Goal: Check status: Check status

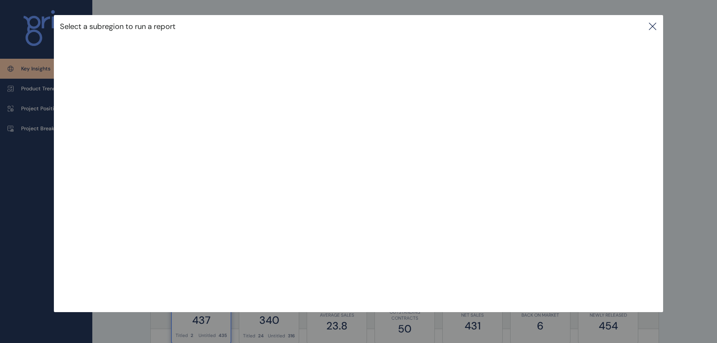
click at [657, 25] on icon at bounding box center [652, 26] width 9 height 9
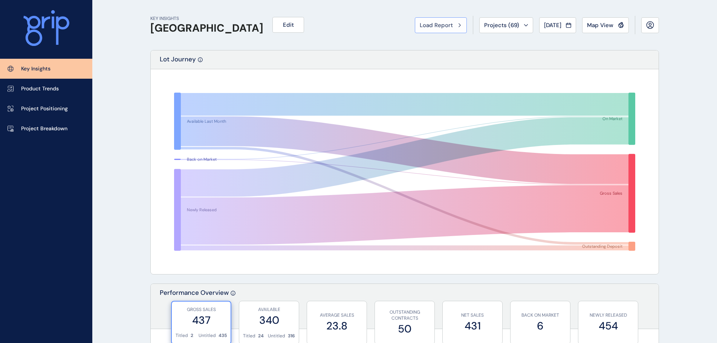
click at [433, 25] on span "Load Report" at bounding box center [435, 25] width 33 height 8
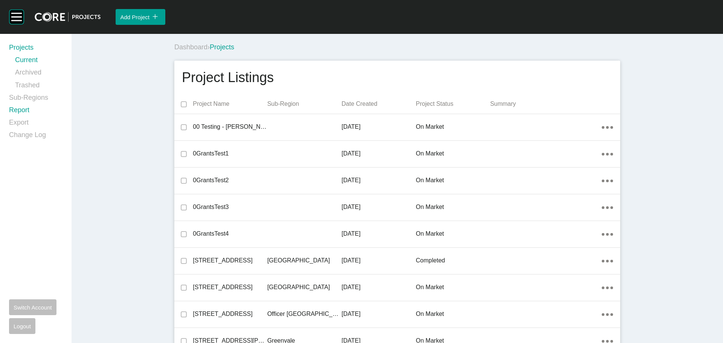
click at [18, 110] on link "Report" at bounding box center [35, 111] width 53 height 12
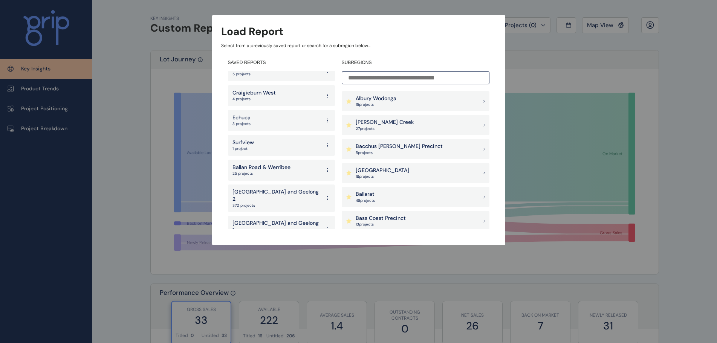
scroll to position [1468, 0]
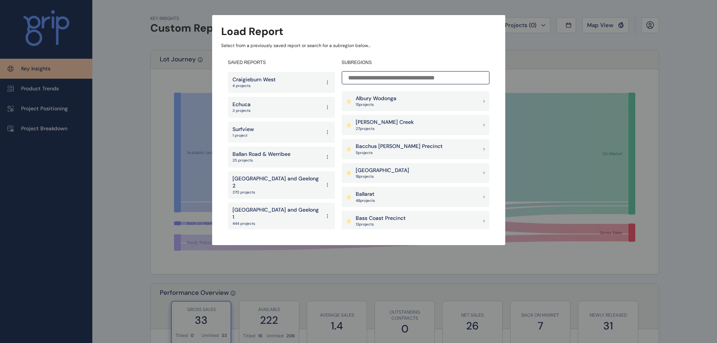
click at [398, 145] on p "Bacchus [PERSON_NAME] Precinct" at bounding box center [398, 147] width 87 height 8
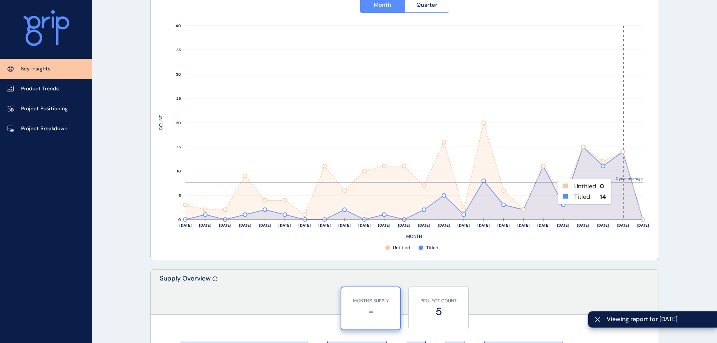
scroll to position [301, 0]
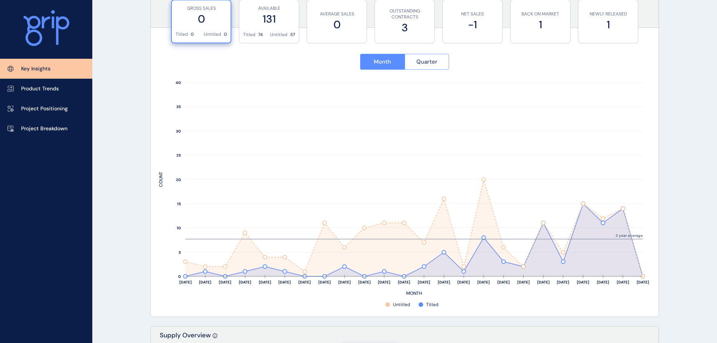
click at [433, 63] on span "Quarter" at bounding box center [426, 62] width 21 height 8
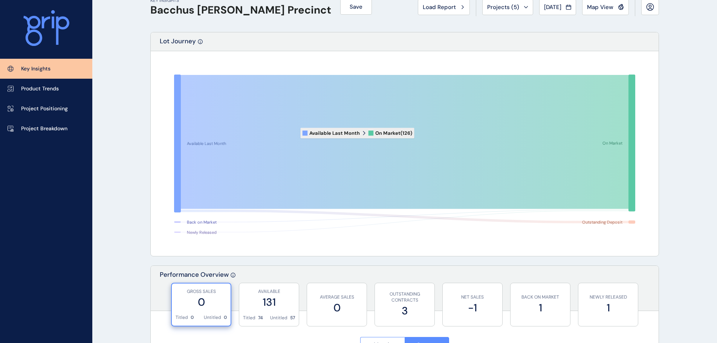
scroll to position [0, 0]
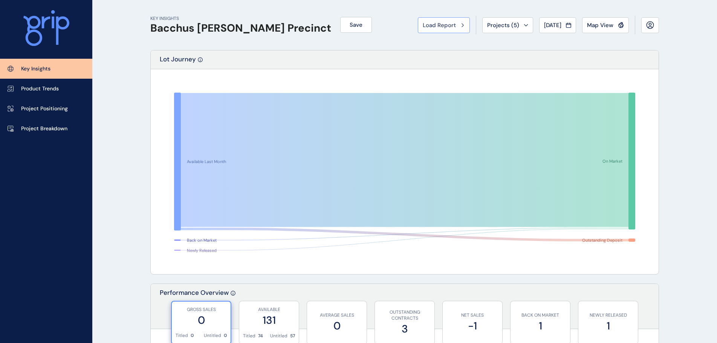
click at [441, 27] on span "Load Report" at bounding box center [438, 25] width 33 height 8
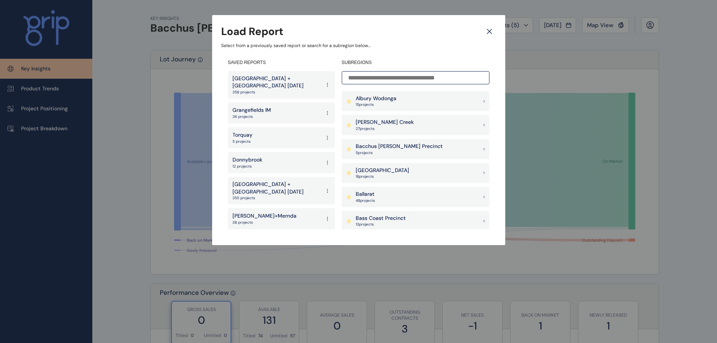
scroll to position [75, 0]
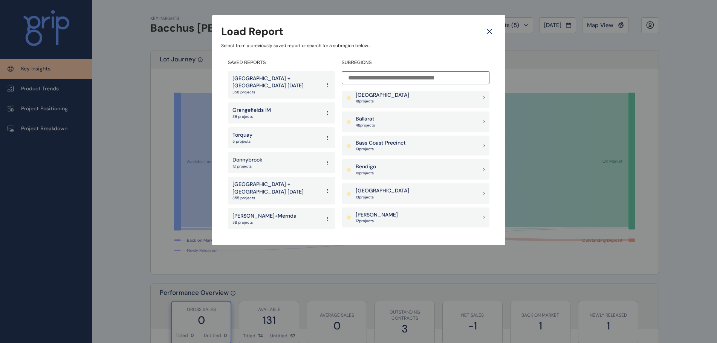
click at [369, 119] on p "Ballarat" at bounding box center [364, 119] width 19 height 8
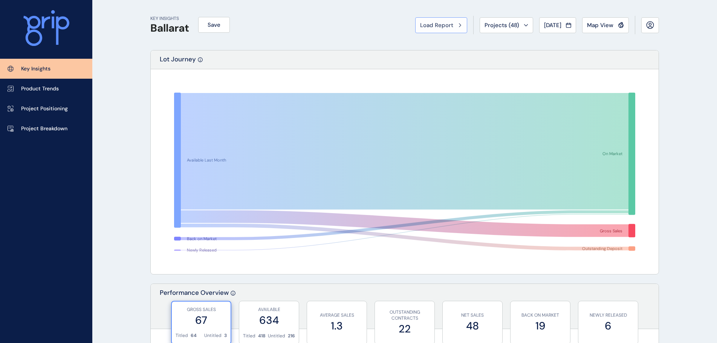
click at [442, 24] on span "Load Report" at bounding box center [436, 25] width 33 height 8
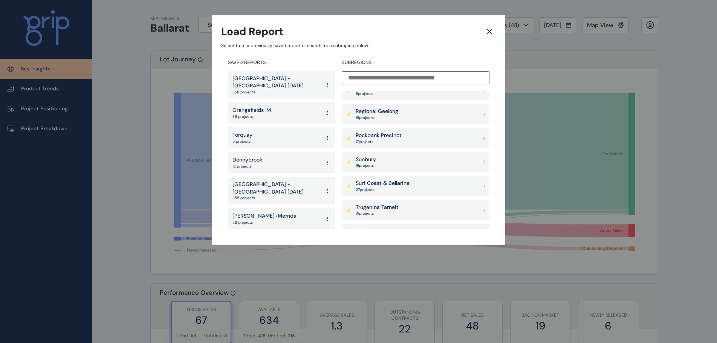
scroll to position [602, 0]
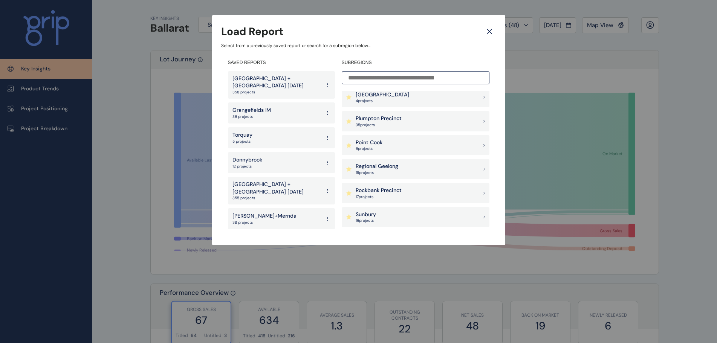
click at [390, 170] on p "Regional Geelong" at bounding box center [376, 167] width 43 height 8
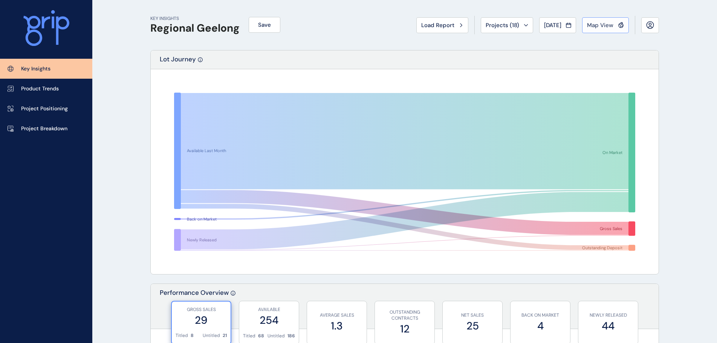
click at [610, 24] on span "Map View" at bounding box center [600, 25] width 26 height 8
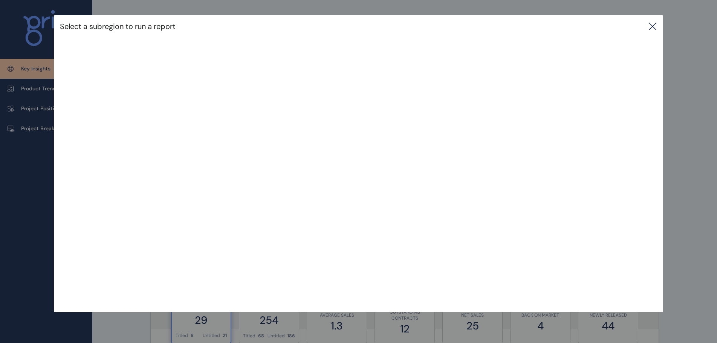
click at [655, 26] on icon at bounding box center [652, 26] width 7 height 7
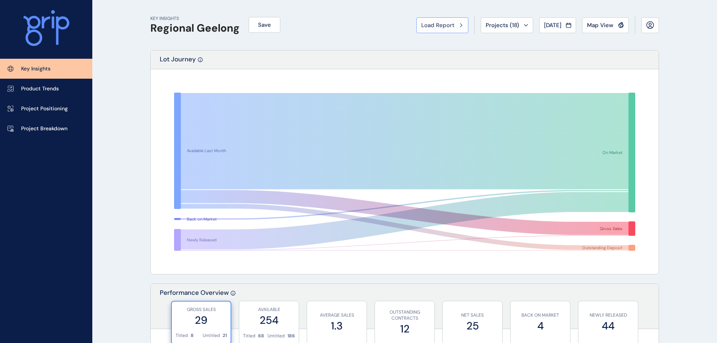
click at [444, 27] on span "Load Report" at bounding box center [437, 25] width 33 height 8
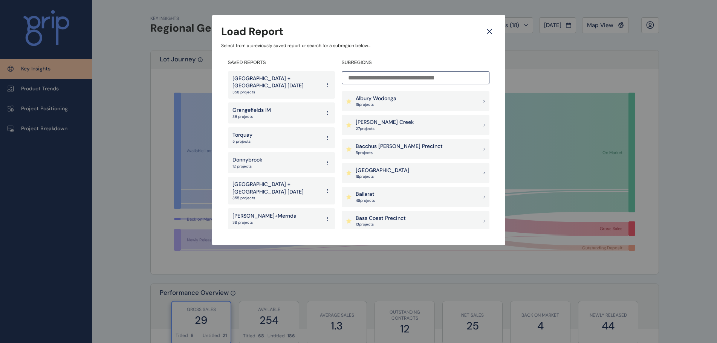
click at [397, 148] on p "Bacchus [PERSON_NAME] Precinct" at bounding box center [398, 147] width 87 height 8
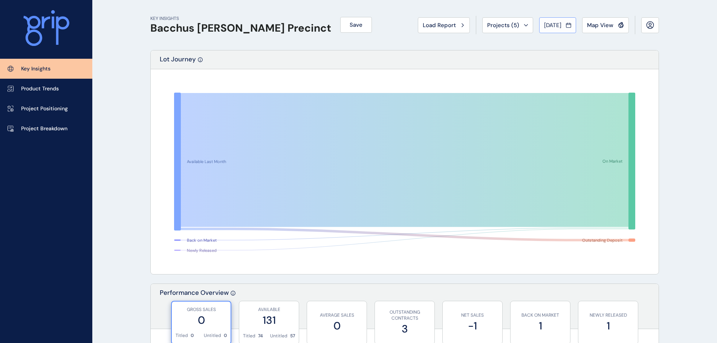
click at [560, 24] on span "[DATE]" at bounding box center [552, 25] width 17 height 8
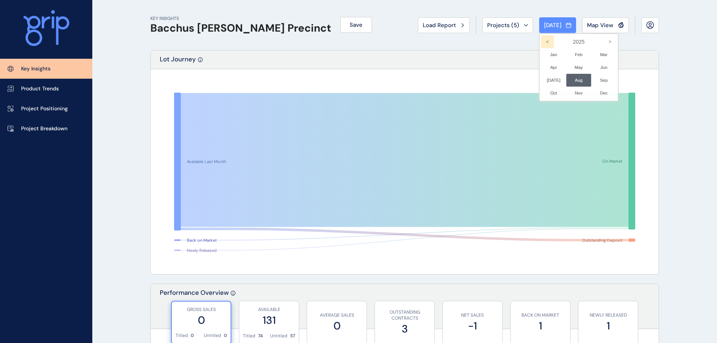
click at [541, 39] on icon "<" at bounding box center [547, 41] width 13 height 13
click at [541, 40] on icon "<" at bounding box center [547, 41] width 13 height 13
click at [591, 75] on li "Sep No report is available for this period. New months are usually published 5 …" at bounding box center [603, 80] width 25 height 13
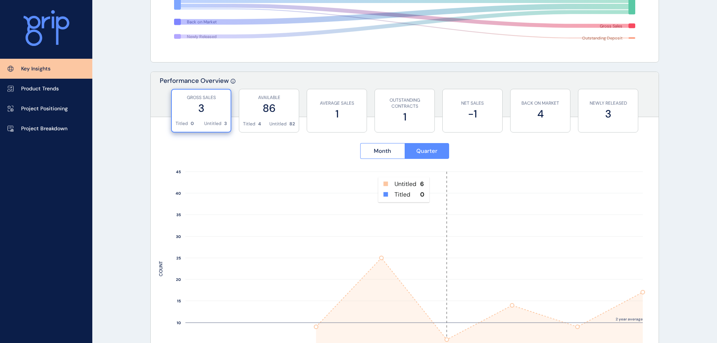
scroll to position [188, 0]
